Goal: Information Seeking & Learning: Learn about a topic

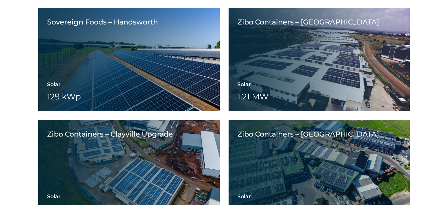
scroll to position [1891, 0]
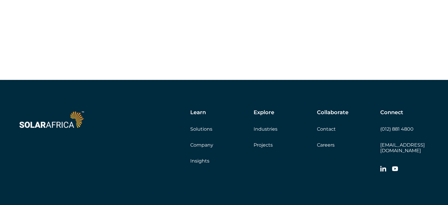
click at [265, 144] on link "Projects" at bounding box center [263, 145] width 19 height 6
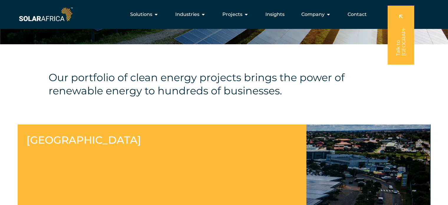
scroll to position [59, 0]
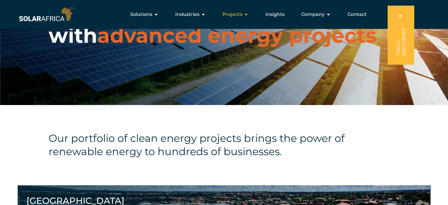
click at [244, 13] on icon "Menu" at bounding box center [246, 14] width 5 height 5
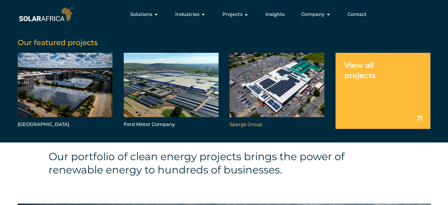
scroll to position [0, 0]
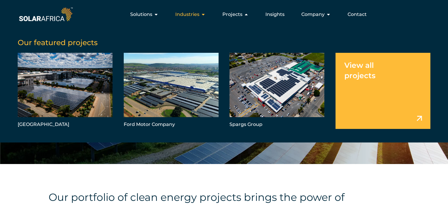
click at [205, 13] on icon "Menu" at bounding box center [203, 14] width 5 height 5
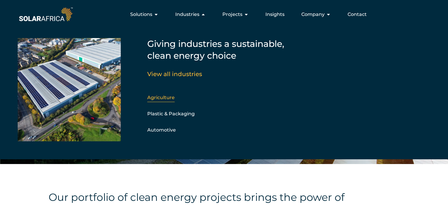
click at [161, 100] on div "Agriculture" at bounding box center [179, 97] width 64 height 9
click at [165, 96] on link "Agriculture" at bounding box center [160, 98] width 27 height 6
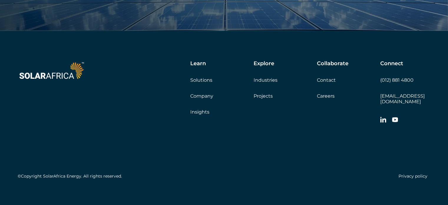
scroll to position [1451, 0]
